Goal: Find specific page/section: Find specific page/section

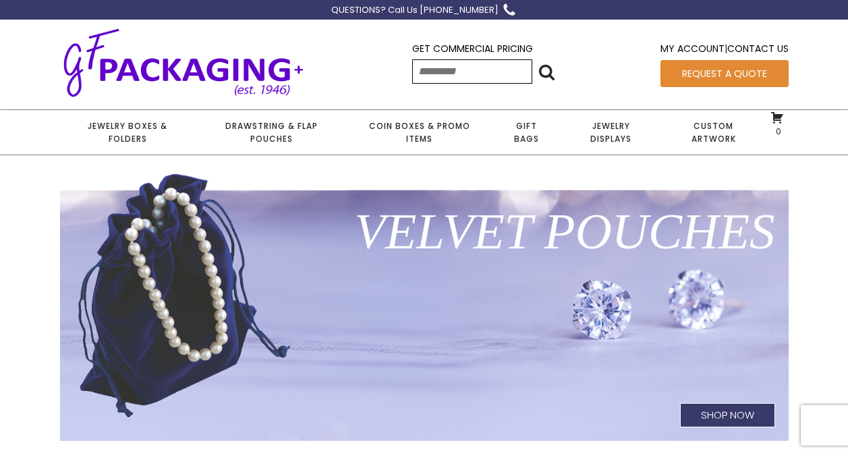
click at [438, 59] on div "Get Commercial Pricing" at bounding box center [472, 50] width 121 height 18
click at [435, 68] on input "Search for:" at bounding box center [472, 71] width 120 height 24
type input "****"
click at [549, 76] on use at bounding box center [546, 72] width 16 height 16
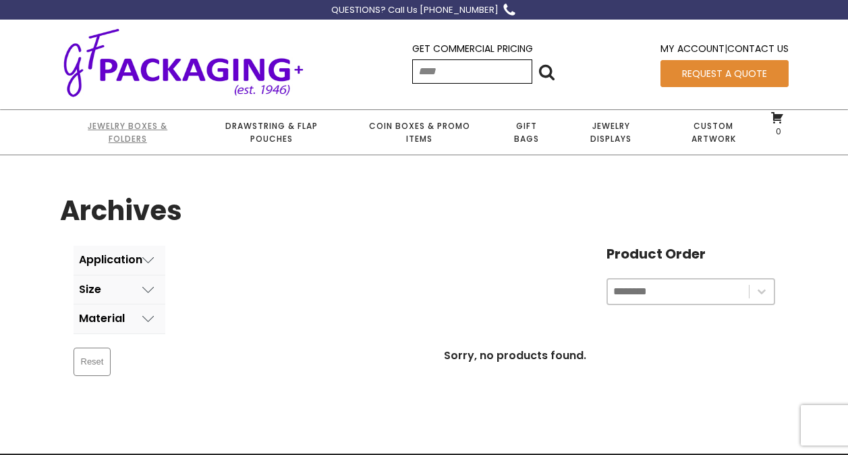
click at [157, 129] on link "Jewelry Boxes & Folders" at bounding box center [128, 132] width 136 height 45
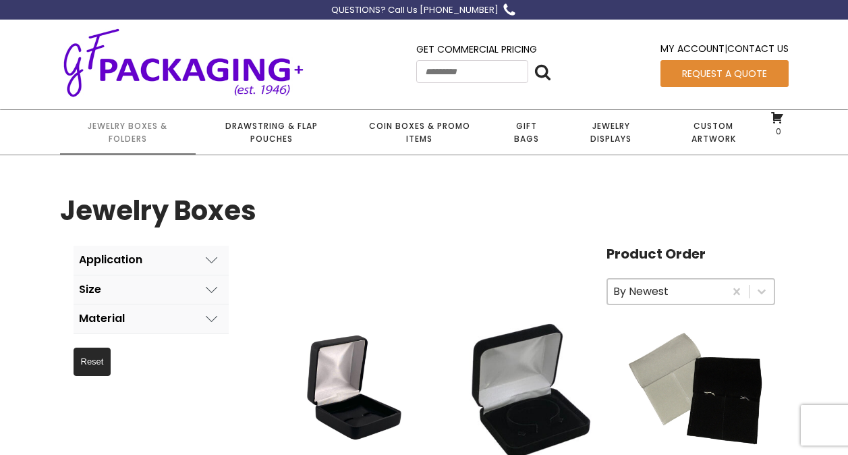
click at [206, 320] on icon at bounding box center [212, 318] width 12 height 12
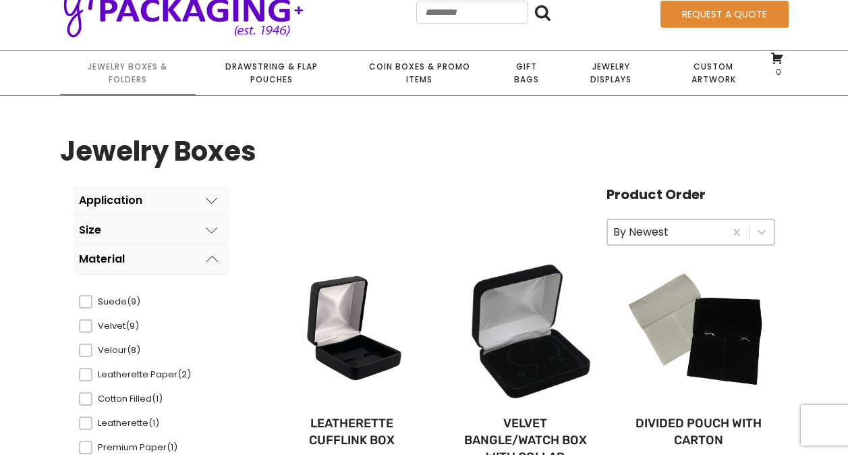
scroll to position [135, 0]
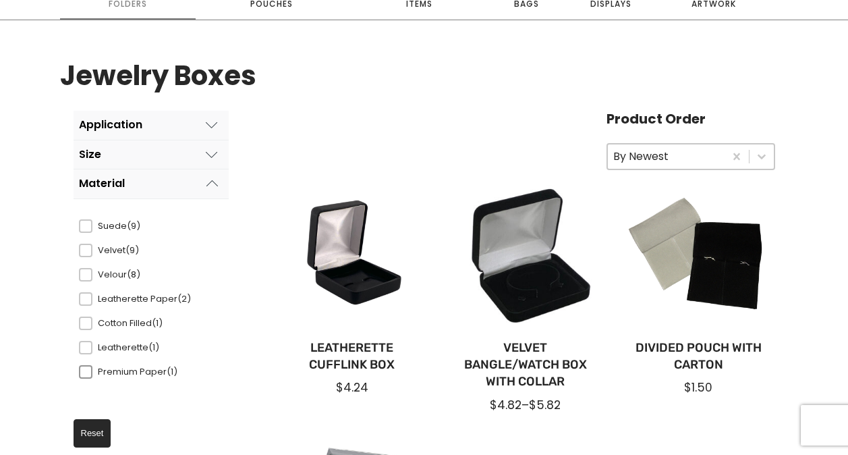
click at [88, 365] on span at bounding box center [85, 371] width 13 height 13
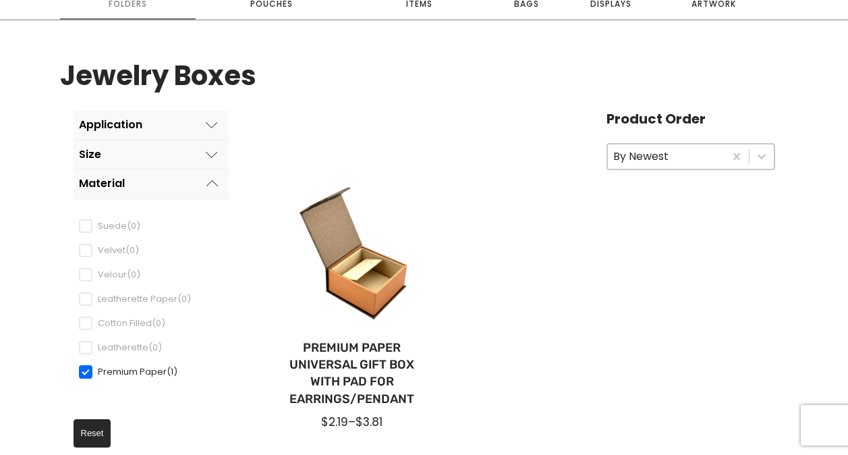
click at [212, 117] on button "Application" at bounding box center [151, 125] width 155 height 29
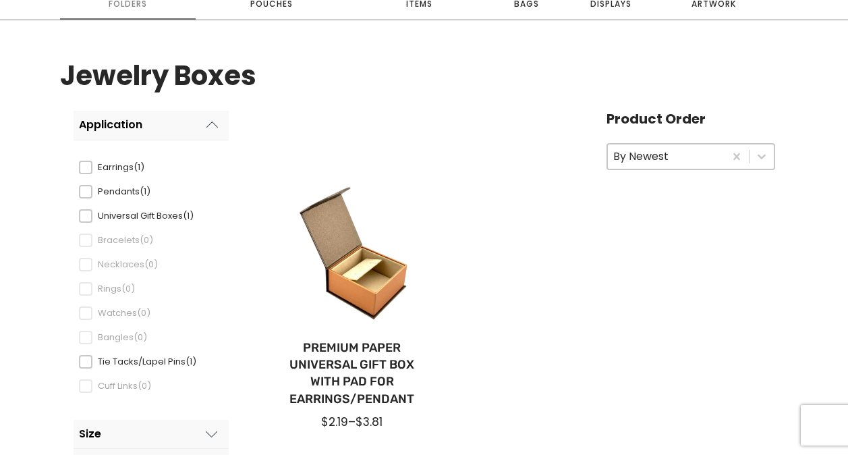
scroll to position [202, 0]
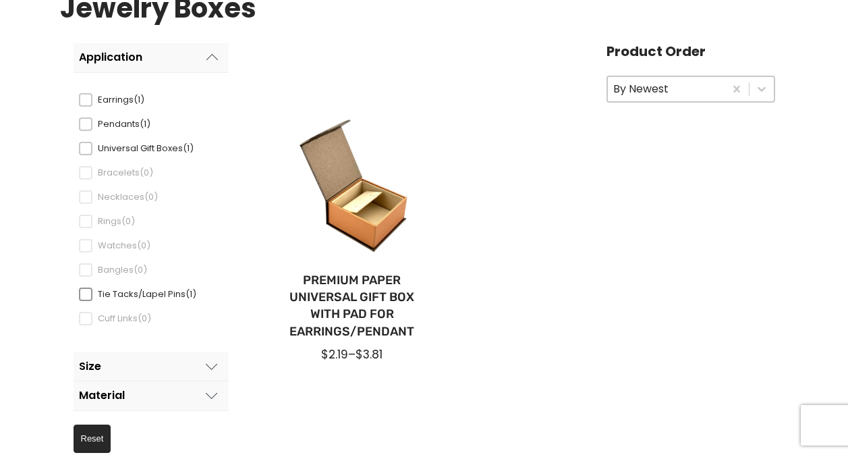
click at [88, 293] on span at bounding box center [85, 293] width 13 height 13
